Goal: Check status

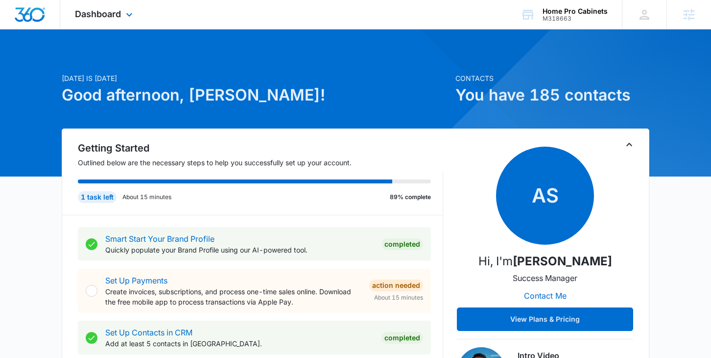
click at [117, 20] on div "Dashboard Apps Reputation Websites Forms CRM Email Social POS Content Ads Intel…" at bounding box center [105, 14] width 90 height 29
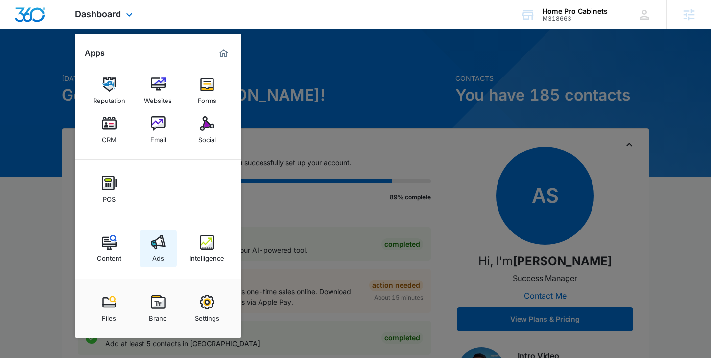
click at [156, 245] on img at bounding box center [158, 242] width 15 height 15
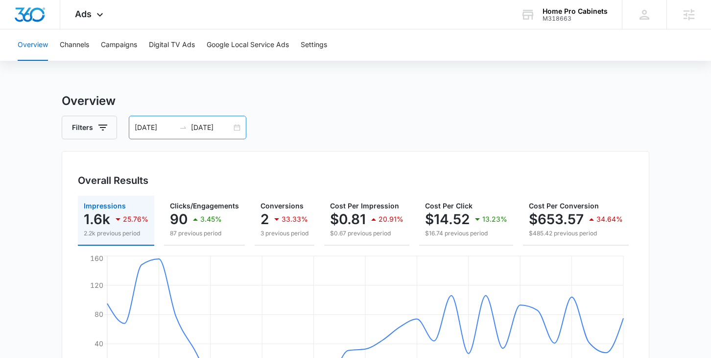
click at [225, 125] on input "[DATE]" at bounding box center [211, 127] width 41 height 11
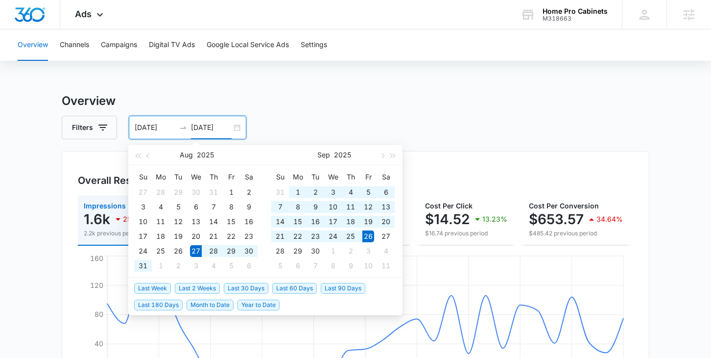
type input "[DATE]"
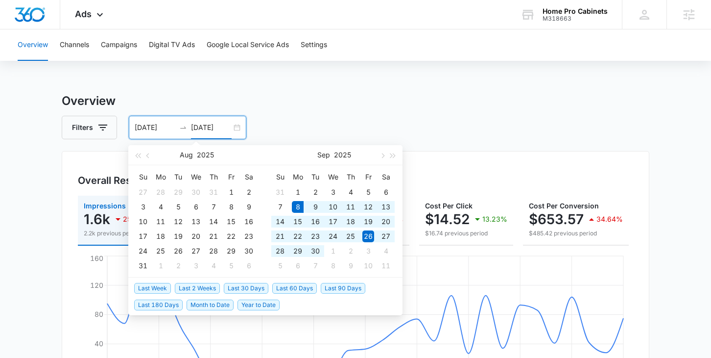
click at [251, 290] on span "Last 30 Days" at bounding box center [246, 288] width 45 height 11
type input "[DATE]"
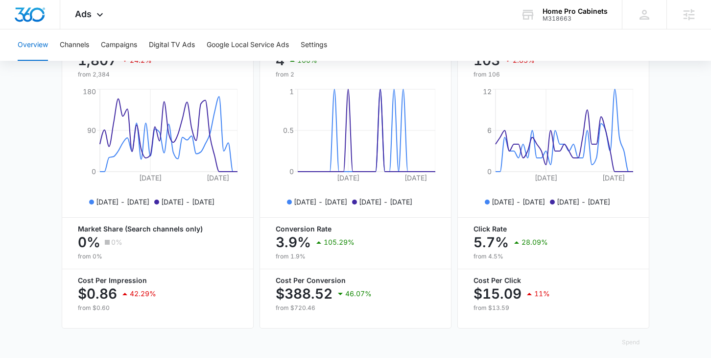
scroll to position [428, 0]
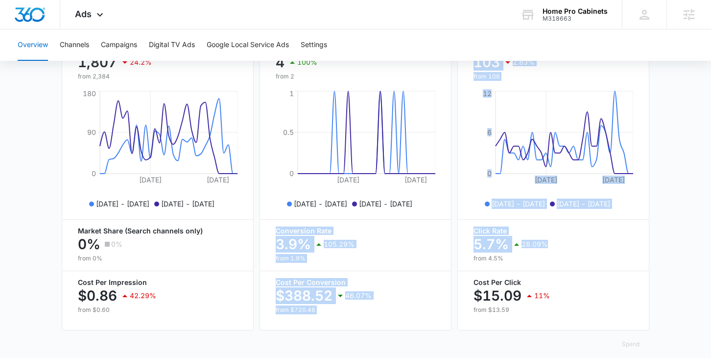
drag, startPoint x: 277, startPoint y: 231, endPoint x: 555, endPoint y: 243, distance: 278.6
click at [555, 244] on div "Overall Visibility [DATE] - [DATE] Impressions 1,807 24.2% from 2,384 [DATE] [D…" at bounding box center [356, 161] width 588 height 342
copy div "Conversion Rate 3.9% 105.29% from 1.9% Cost Per Conversion $388.52 46.07% from …"
